Goal: Task Accomplishment & Management: Manage account settings

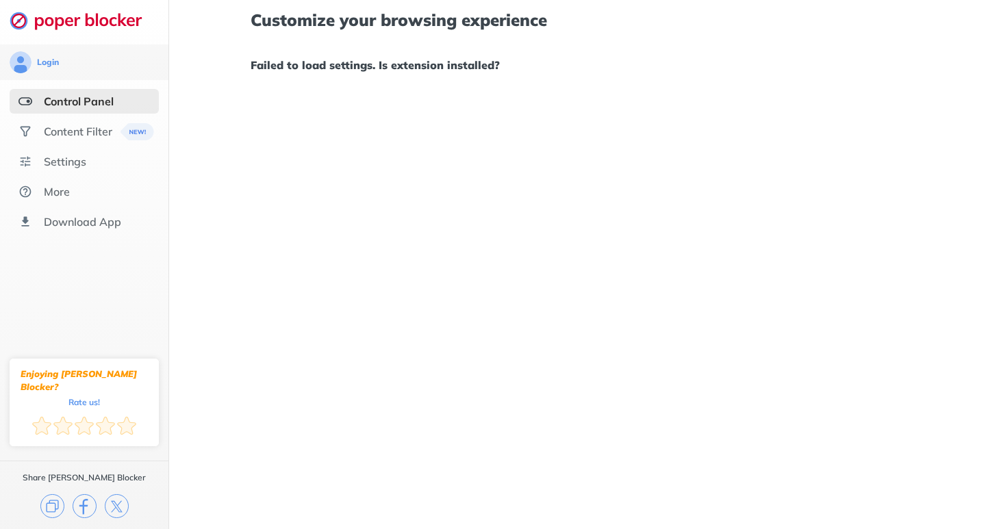
click at [22, 101] on img at bounding box center [25, 102] width 14 height 14
click at [25, 159] on img at bounding box center [25, 162] width 14 height 14
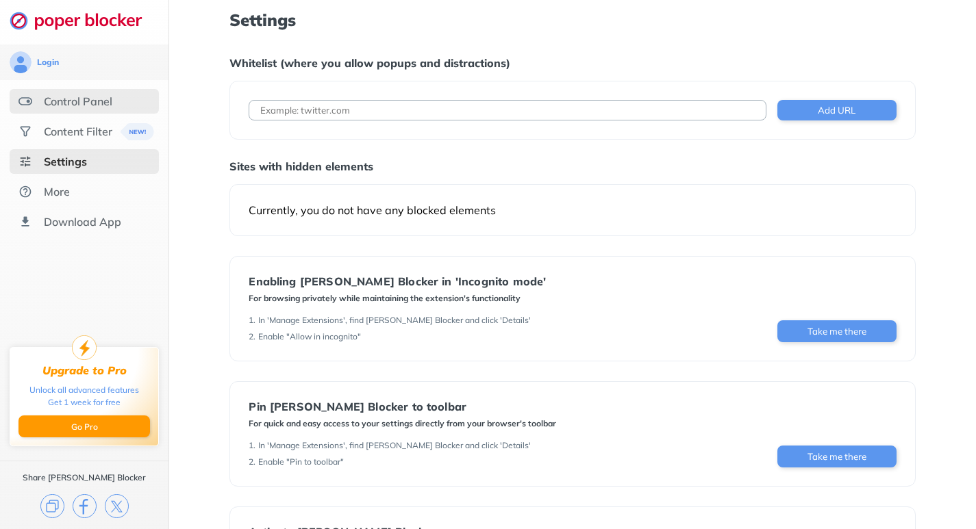
click at [96, 100] on div "Control Panel" at bounding box center [78, 102] width 68 height 14
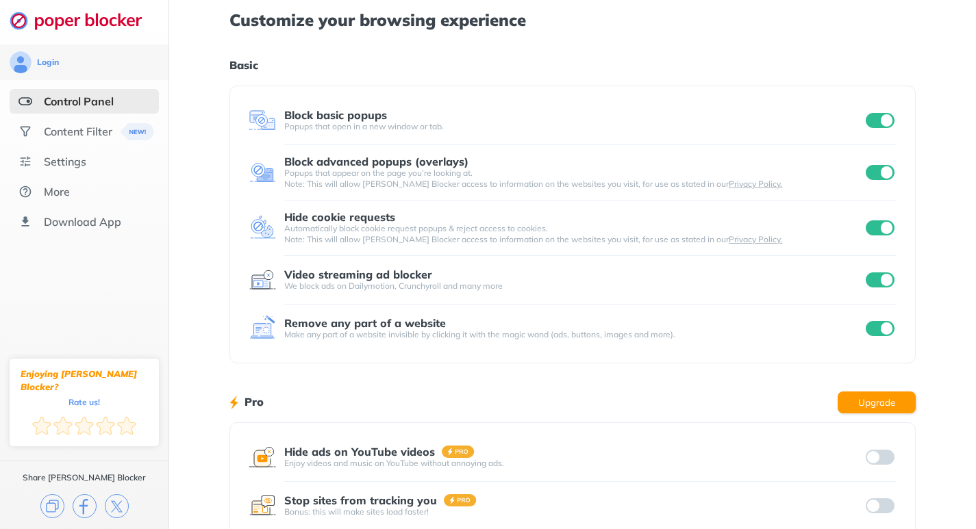
click at [866, 123] on input "checkbox" at bounding box center [880, 120] width 29 height 15
click at [866, 172] on input "checkbox" at bounding box center [880, 172] width 29 height 15
click at [866, 226] on input "checkbox" at bounding box center [880, 228] width 29 height 15
click at [866, 278] on input "checkbox" at bounding box center [880, 280] width 29 height 15
click at [866, 326] on input "checkbox" at bounding box center [880, 328] width 29 height 15
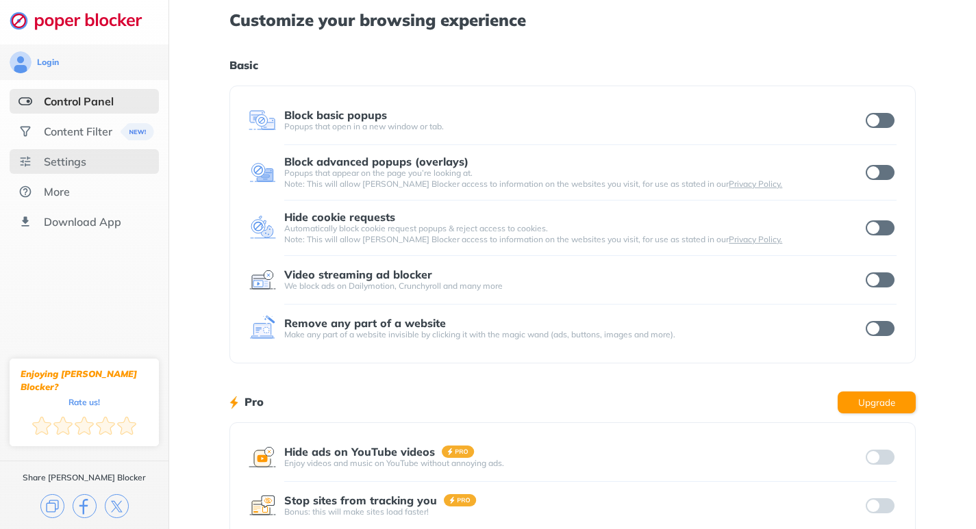
click at [64, 160] on div "Settings" at bounding box center [65, 162] width 42 height 14
